Goal: Information Seeking & Learning: Learn about a topic

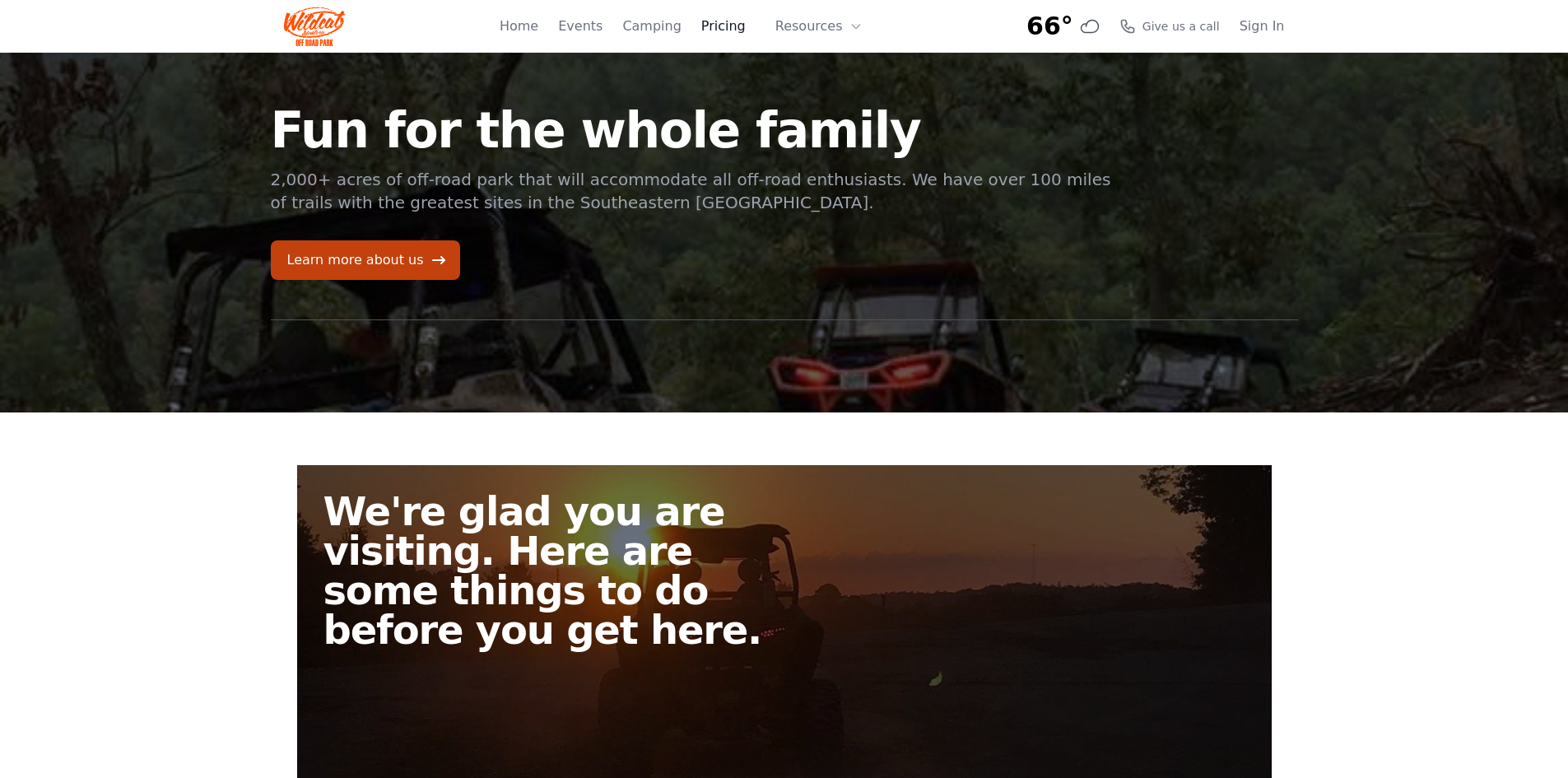
click at [731, 24] on link "Pricing" at bounding box center [723, 26] width 44 height 20
click at [737, 26] on link "Pricing" at bounding box center [723, 26] width 44 height 20
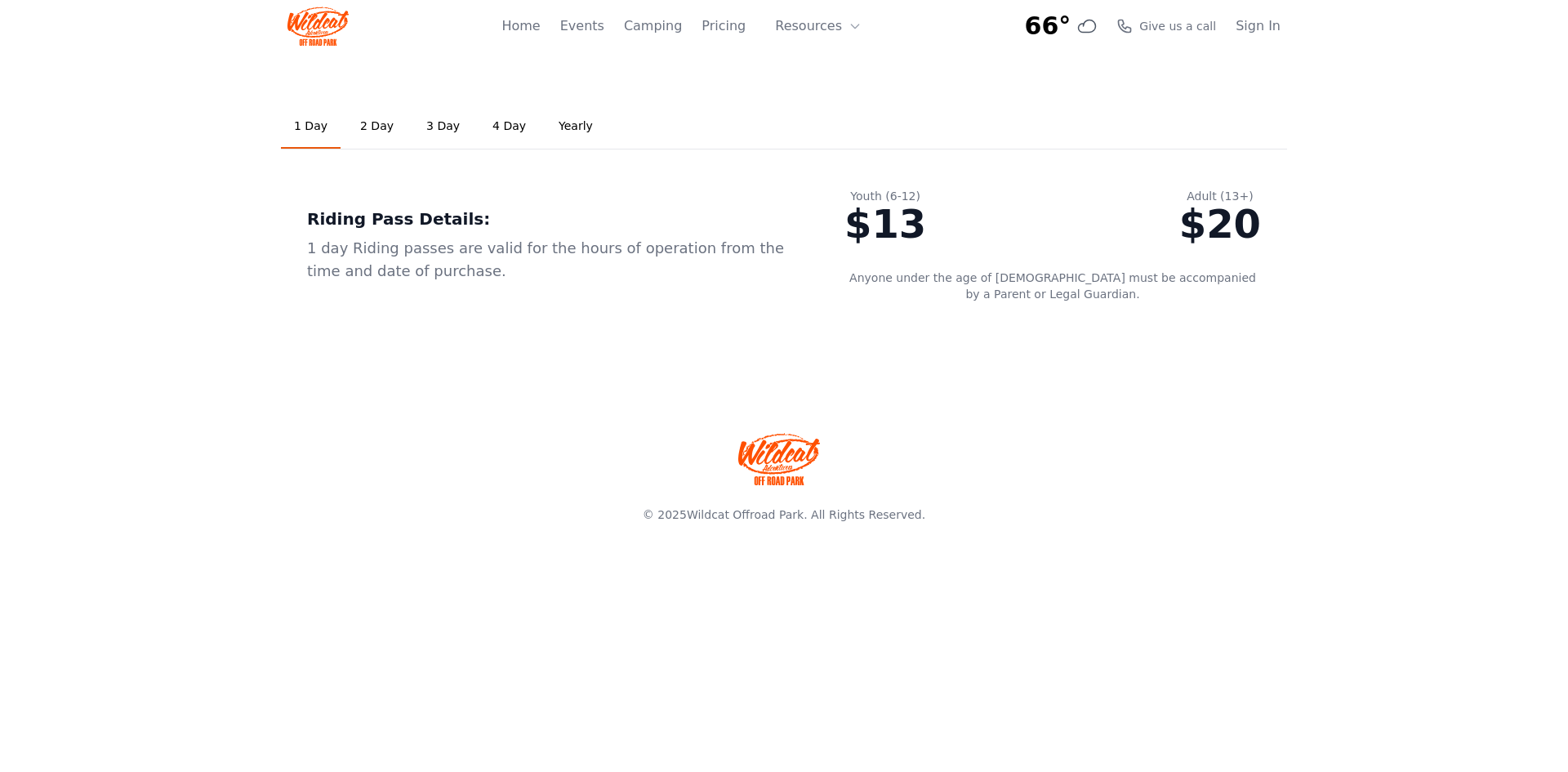
click at [376, 123] on link "2 Day" at bounding box center [376, 126] width 59 height 44
click at [314, 129] on link "1 Day" at bounding box center [310, 126] width 59 height 44
click at [605, 18] on link "Events" at bounding box center [582, 26] width 44 height 20
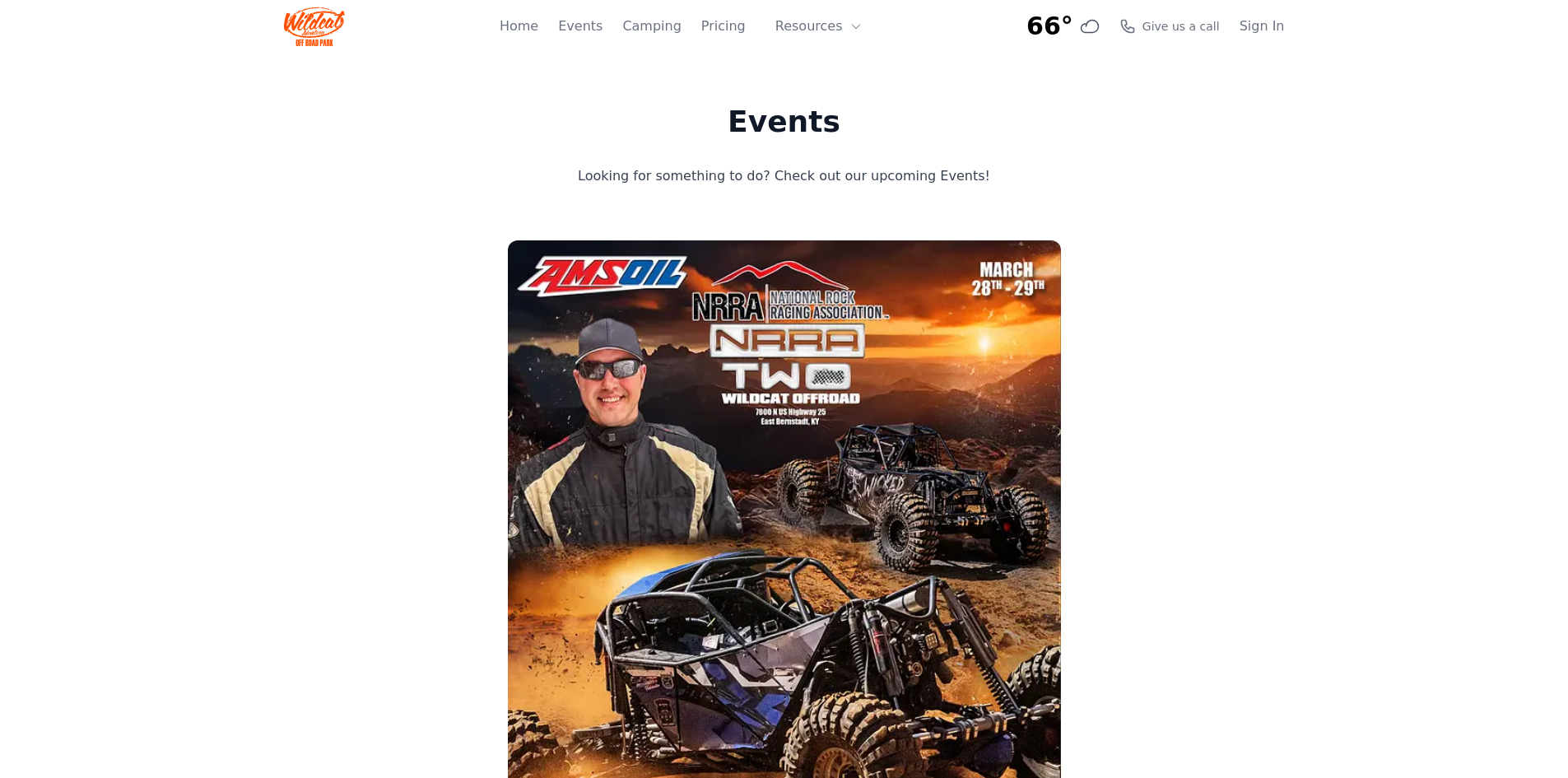
click at [307, 32] on img at bounding box center [314, 27] width 61 height 40
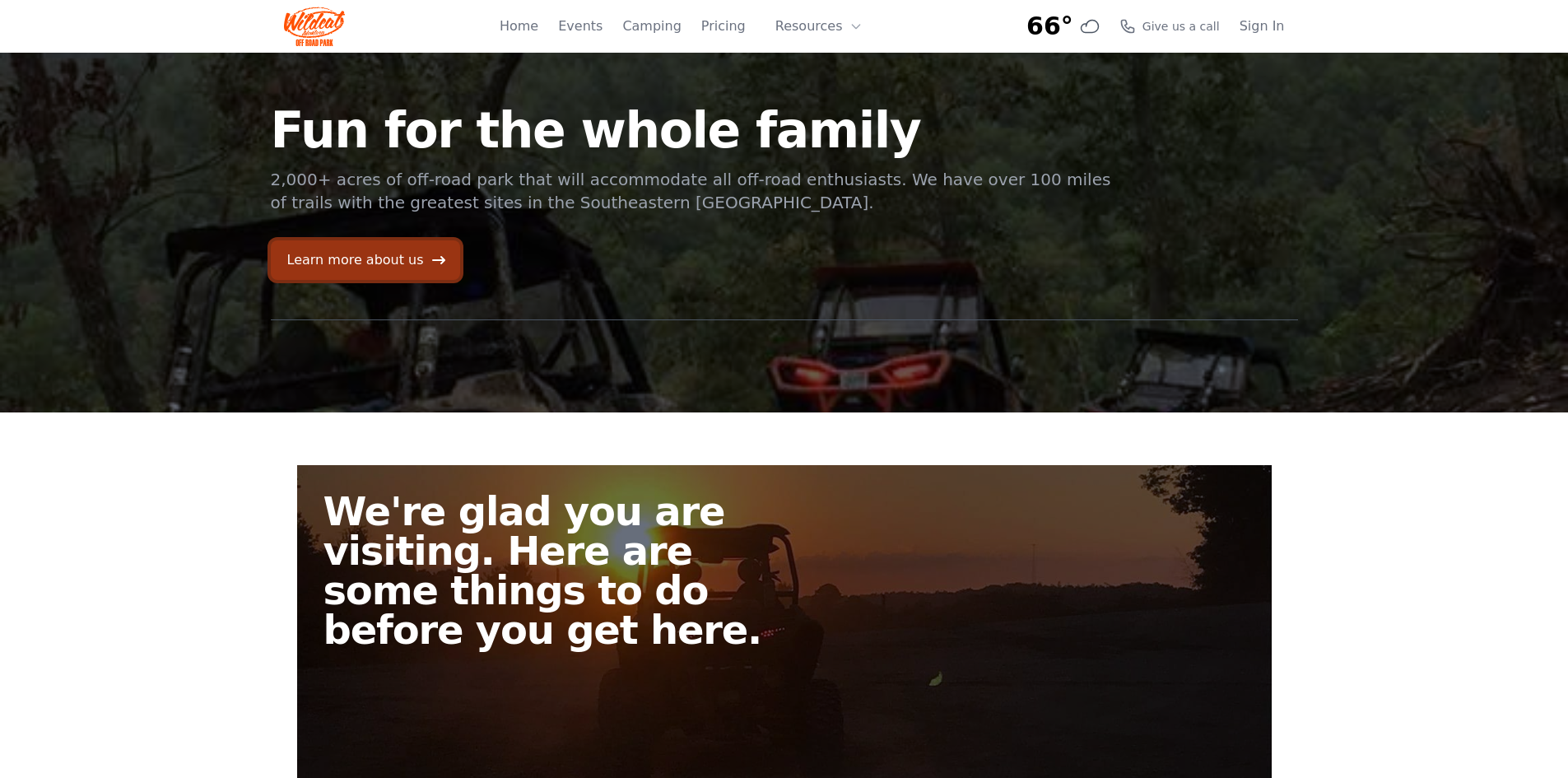
click at [400, 266] on link "Learn more about us" at bounding box center [365, 261] width 190 height 40
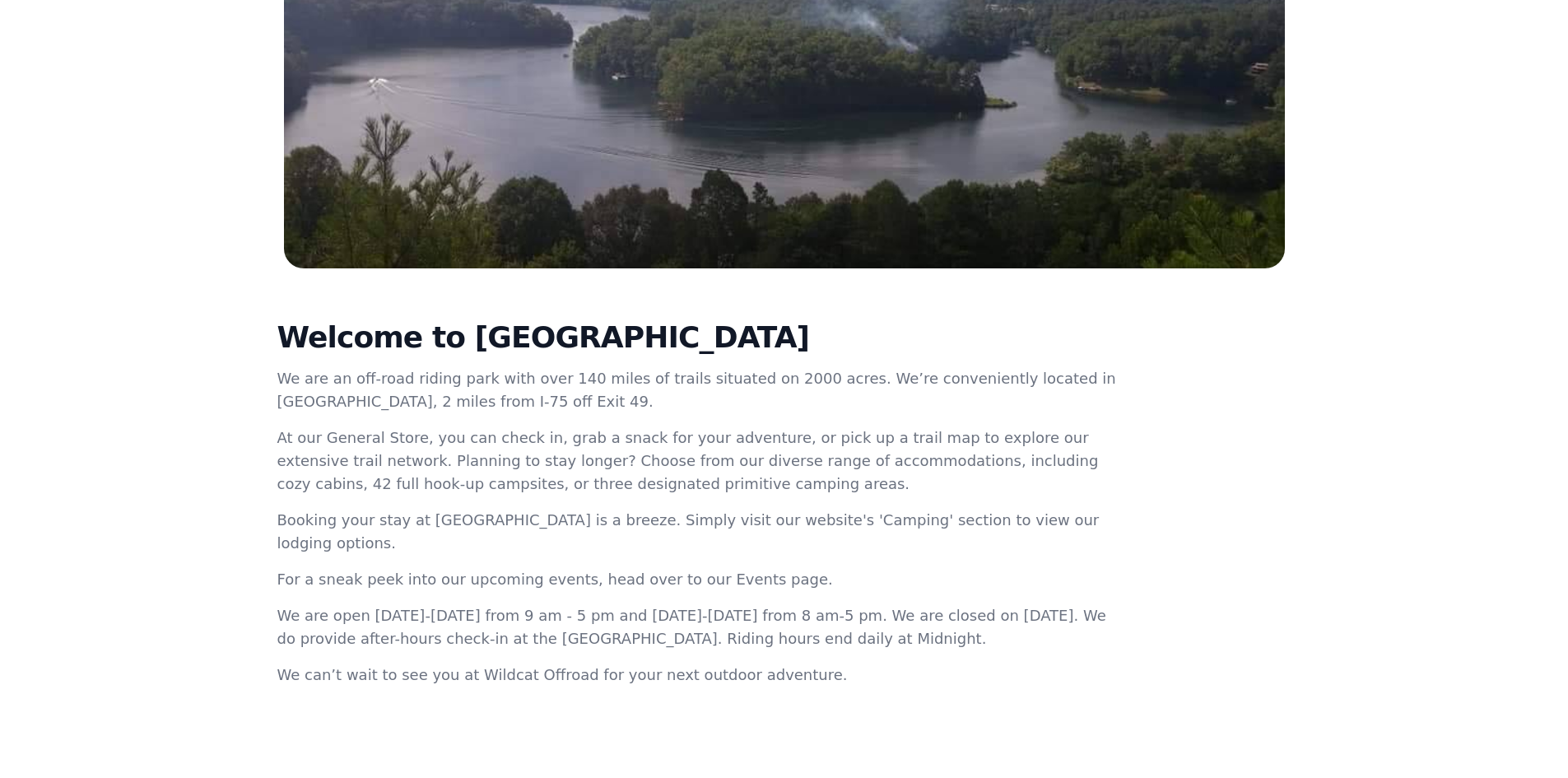
scroll to position [445, 0]
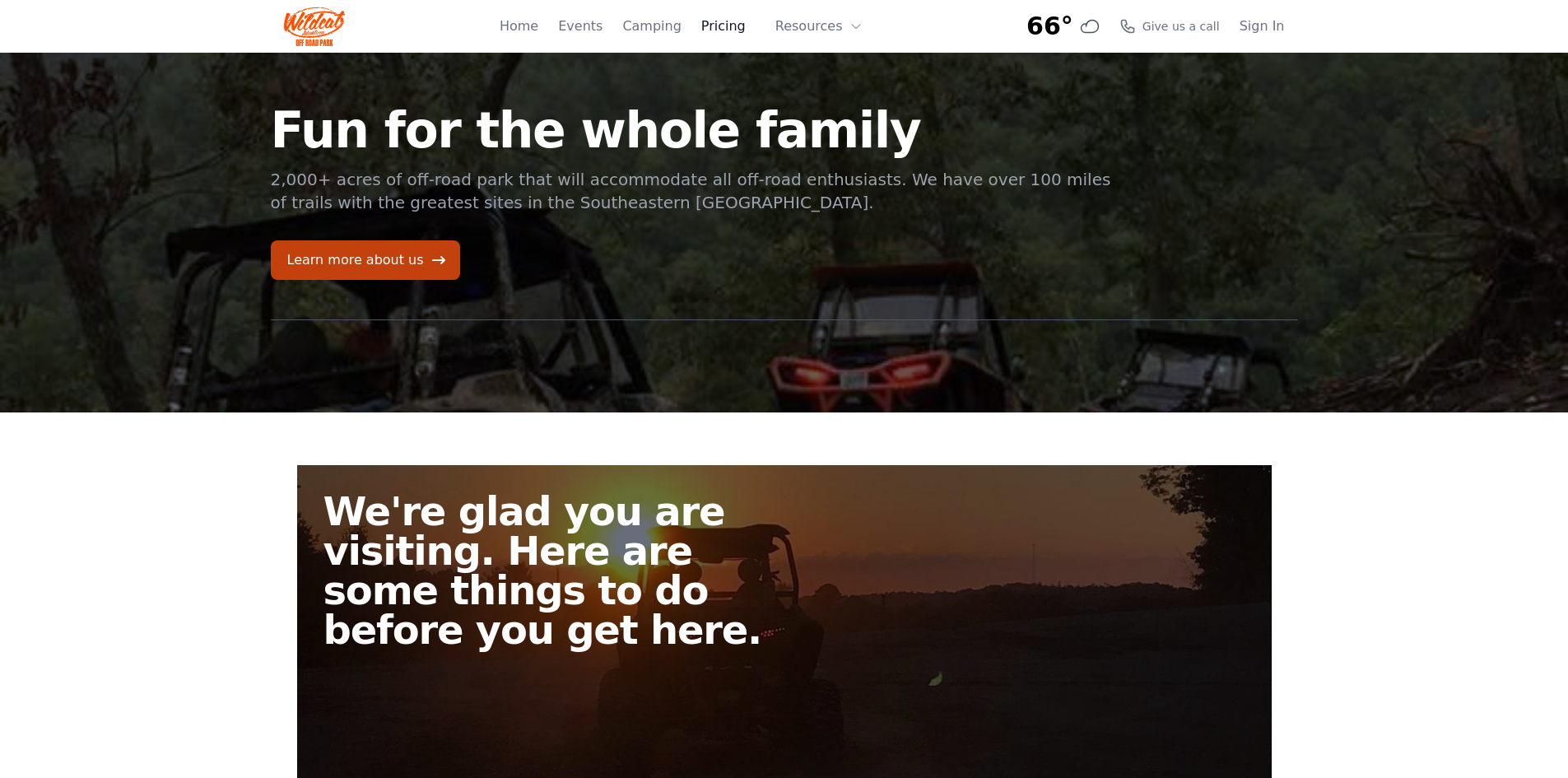
click at [742, 31] on link "Pricing" at bounding box center [723, 26] width 44 height 20
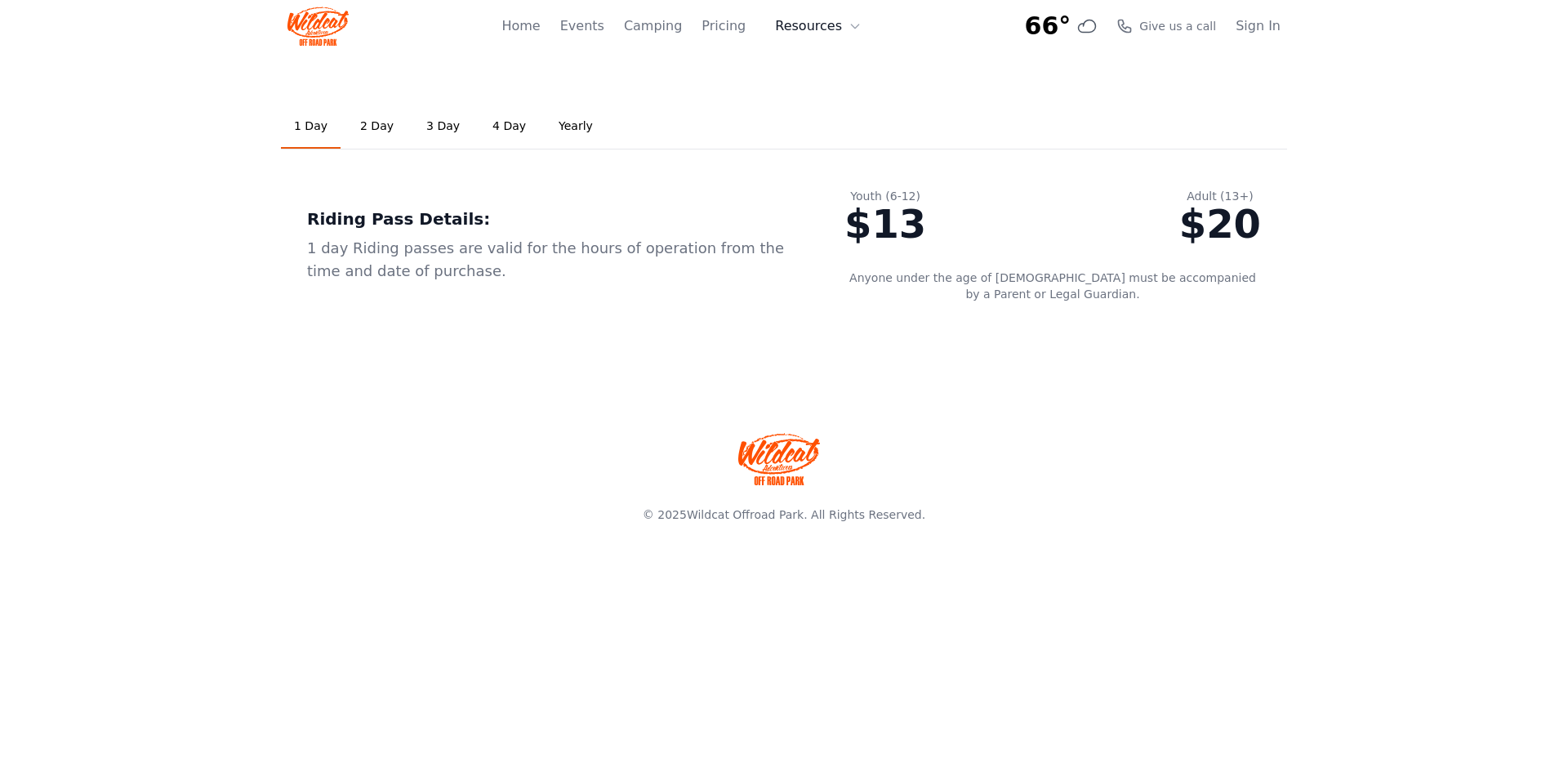
click at [858, 27] on icon at bounding box center [855, 26] width 13 height 13
click at [849, 70] on link "About" at bounding box center [844, 67] width 157 height 29
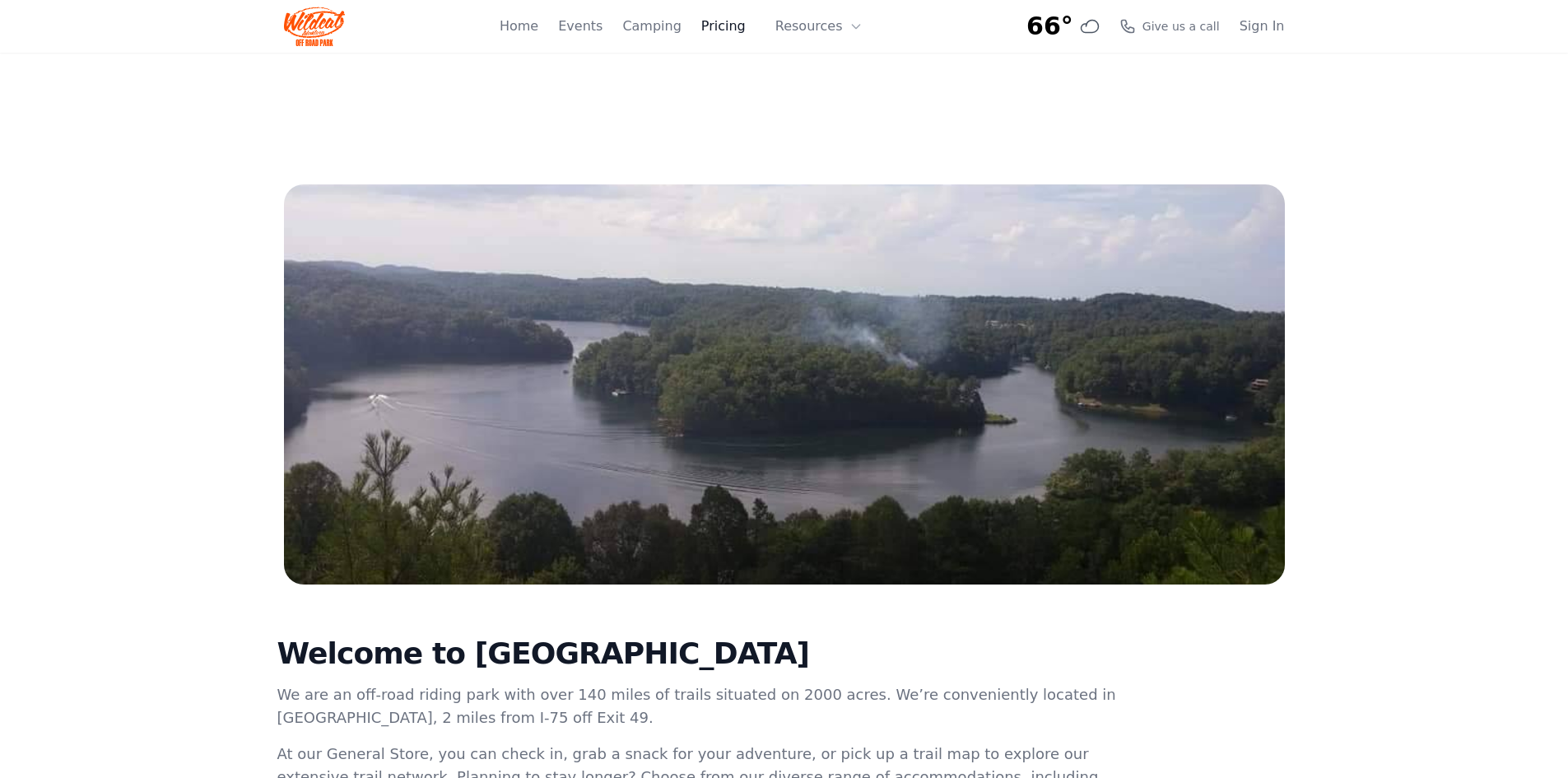
click at [716, 28] on link "Pricing" at bounding box center [723, 26] width 44 height 20
